Goal: Task Accomplishment & Management: Manage account settings

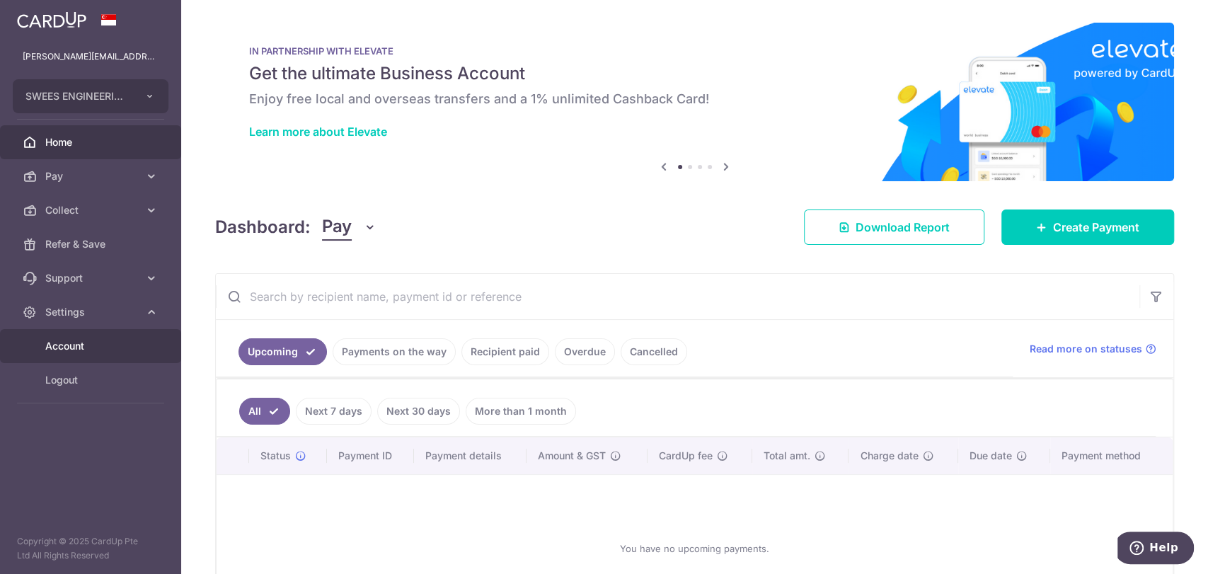
click at [82, 345] on span "Account" at bounding box center [91, 346] width 93 height 14
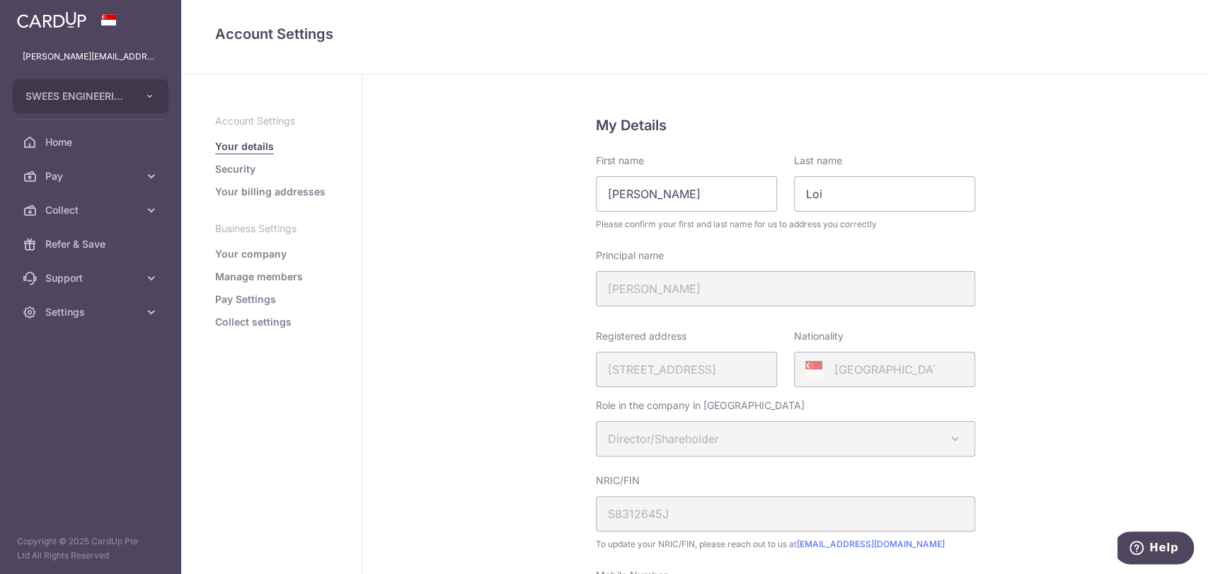
scroll to position [236, 0]
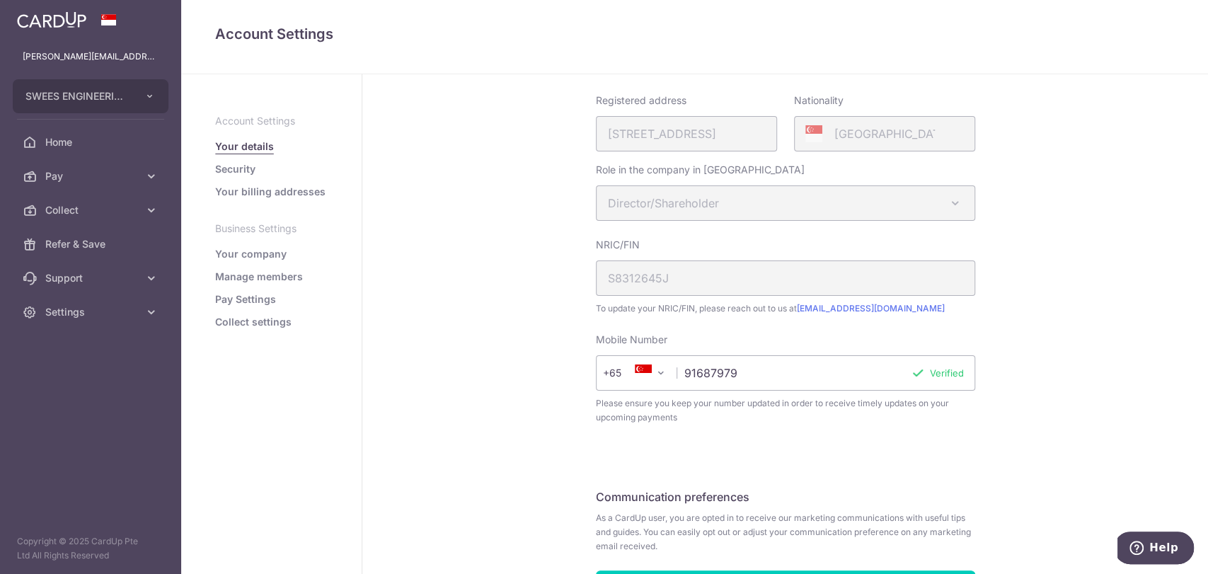
click at [267, 280] on link "Manage members" at bounding box center [259, 277] width 88 height 14
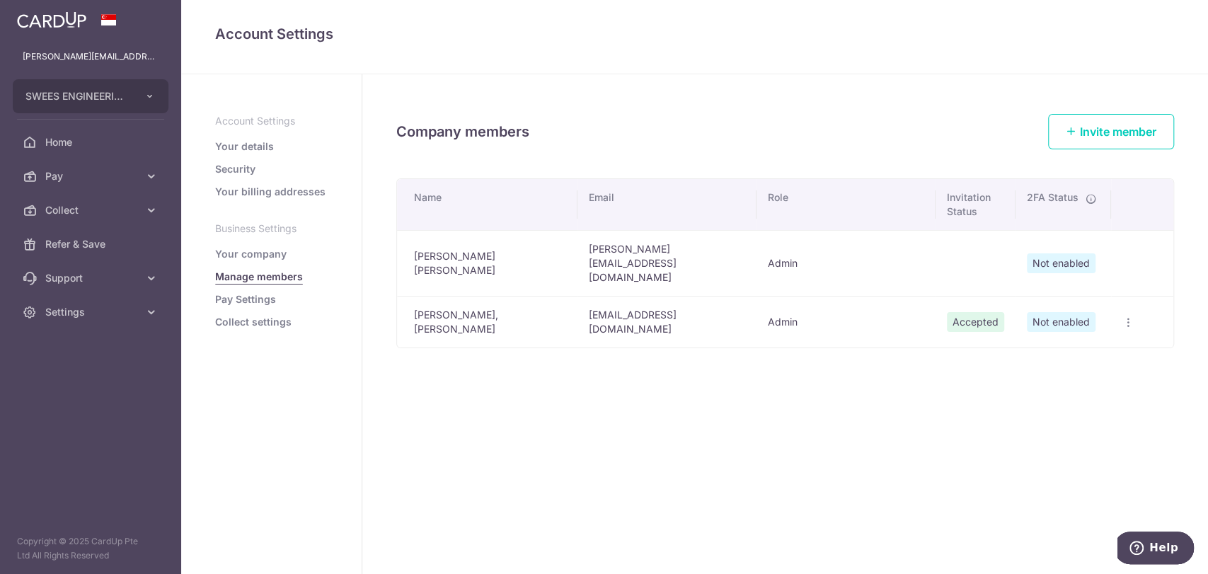
click at [1124, 317] on icon "button" at bounding box center [1128, 322] width 11 height 11
click at [1067, 346] on span "Edit Member" at bounding box center [1074, 354] width 96 height 17
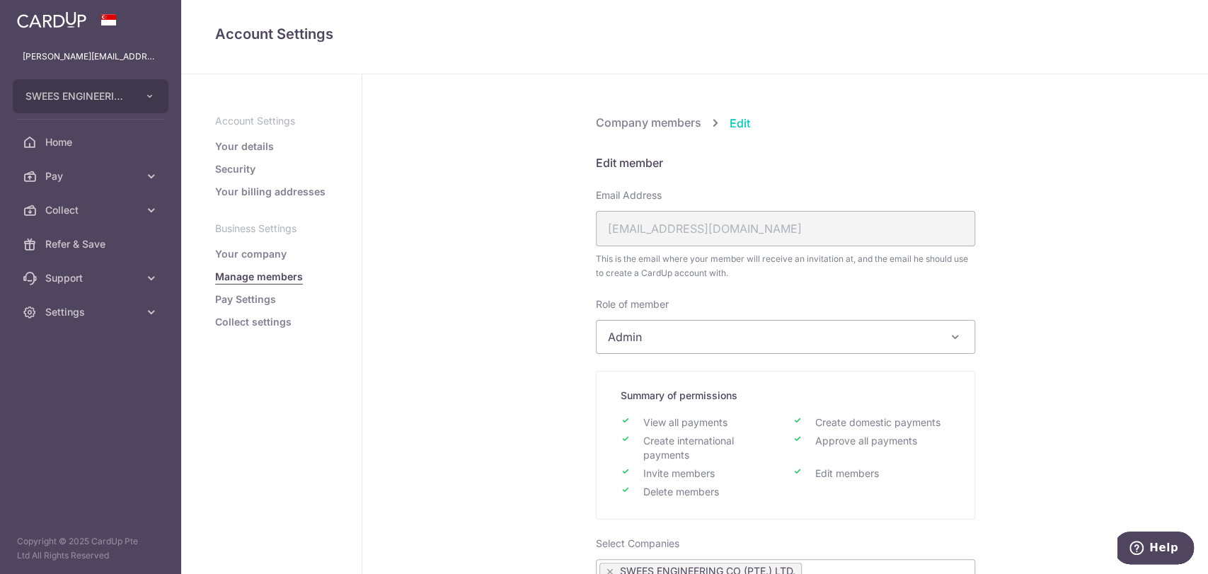
click at [719, 321] on span "Admin" at bounding box center [786, 337] width 378 height 33
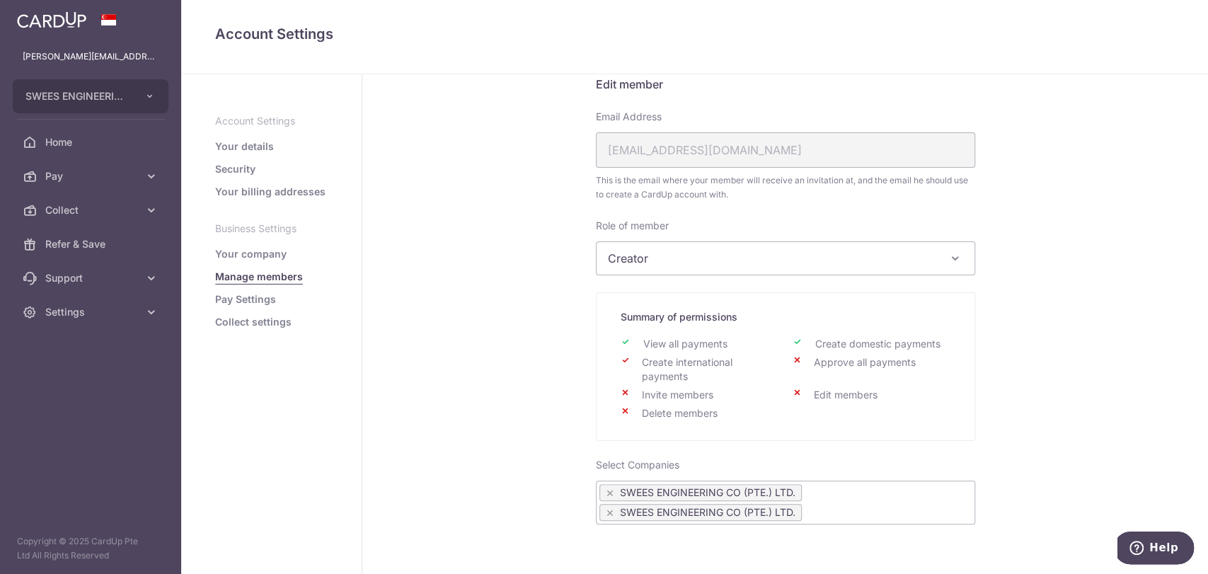
click at [824, 259] on span "Creator" at bounding box center [786, 258] width 378 height 33
click at [759, 246] on span "Viewer" at bounding box center [786, 258] width 378 height 33
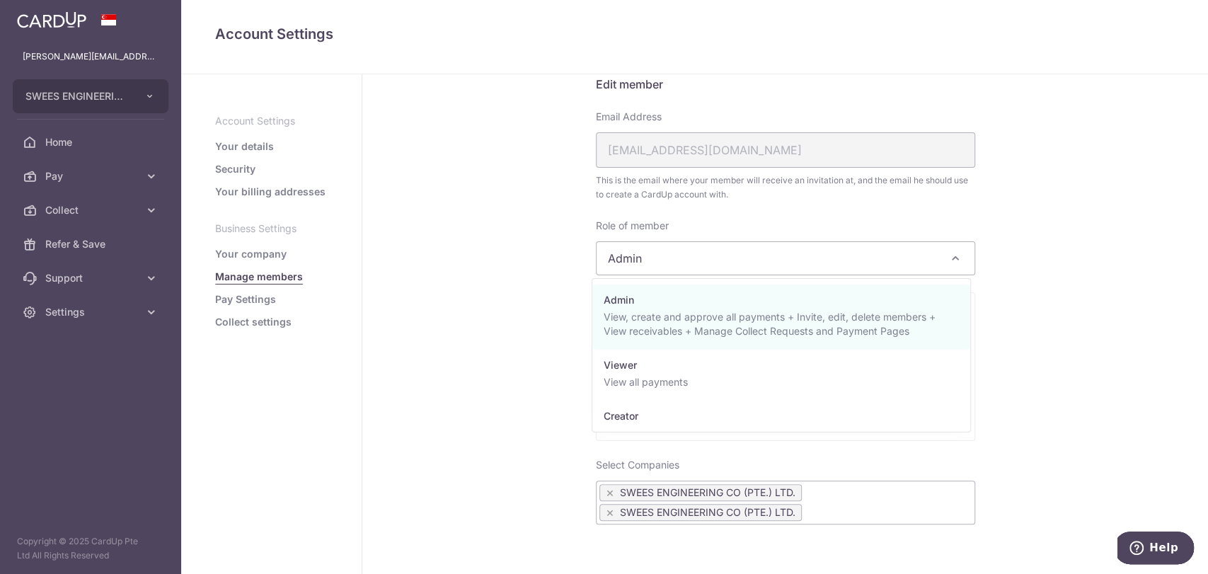
click at [762, 242] on span "Admin" at bounding box center [786, 258] width 378 height 33
select select "23444"
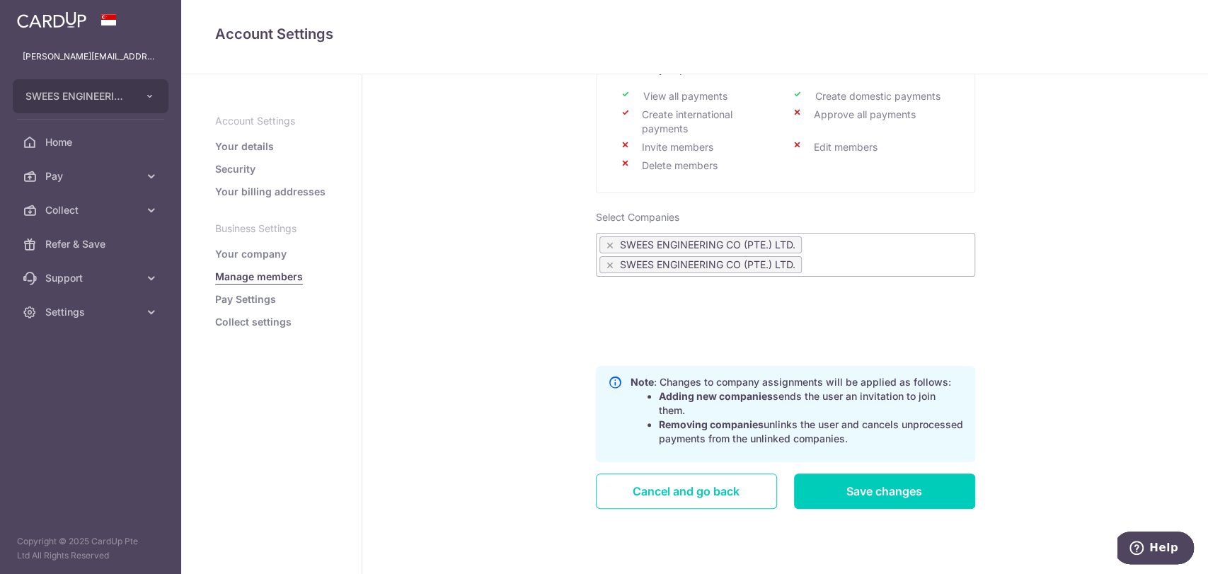
scroll to position [343, 0]
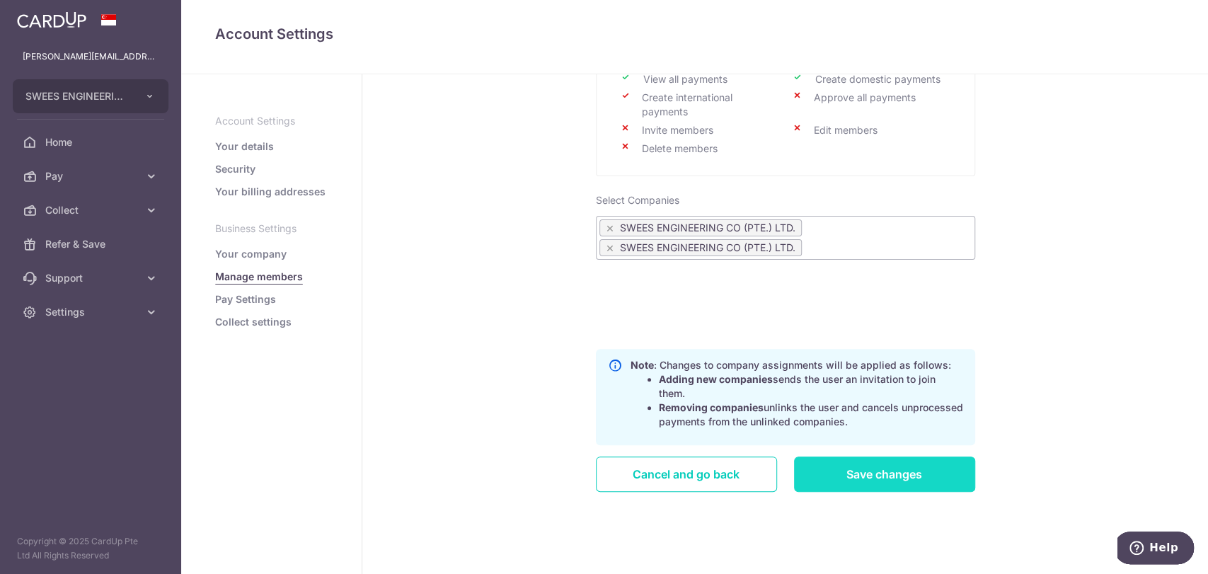
click at [892, 477] on input "Save changes" at bounding box center [884, 474] width 181 height 35
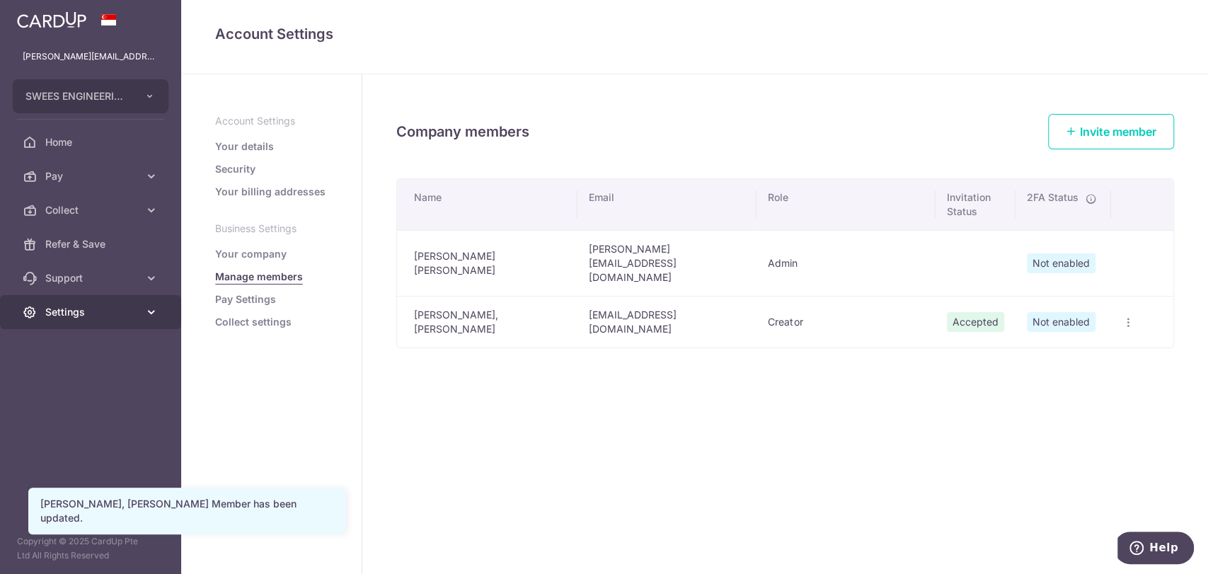
click at [92, 327] on link "Settings" at bounding box center [90, 312] width 181 height 34
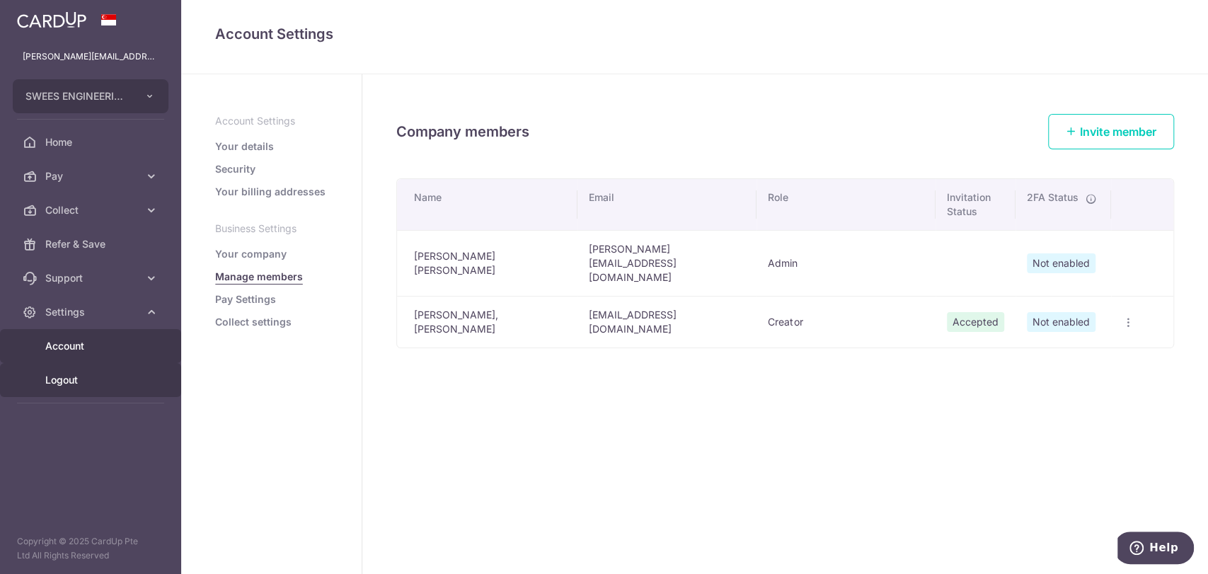
click at [71, 387] on link "Logout" at bounding box center [90, 380] width 181 height 34
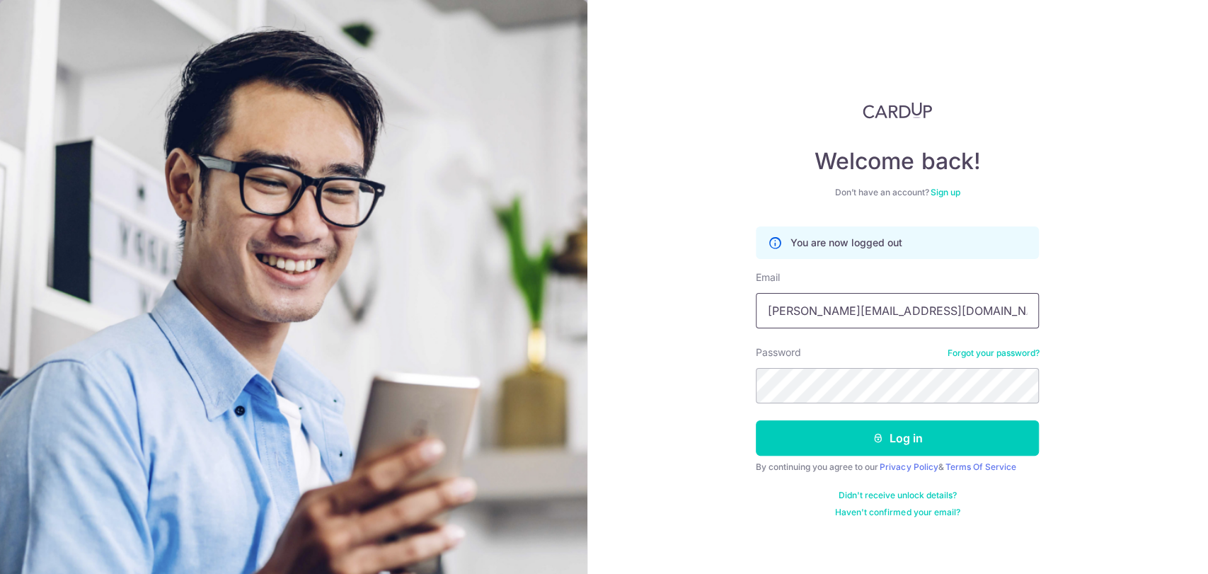
click at [897, 304] on input "Darren@sweesengrg.com.sg" at bounding box center [897, 310] width 283 height 35
type input "[EMAIL_ADDRESS][DOMAIN_NAME]"
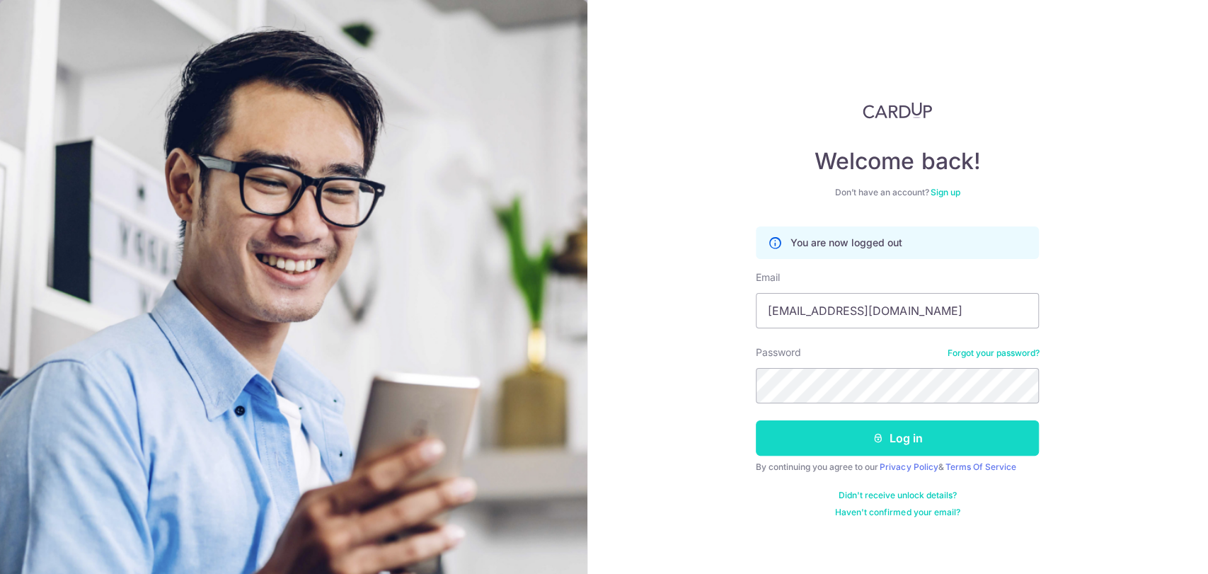
click at [861, 452] on button "Log in" at bounding box center [897, 437] width 283 height 35
